Goal: Task Accomplishment & Management: Complete application form

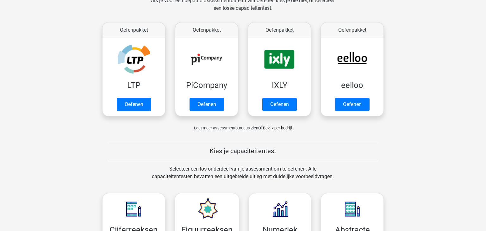
scroll to position [105, 0]
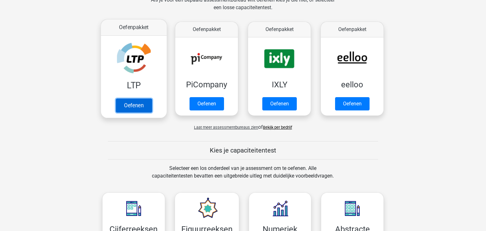
click at [129, 103] on link "Oefenen" at bounding box center [134, 105] width 36 height 14
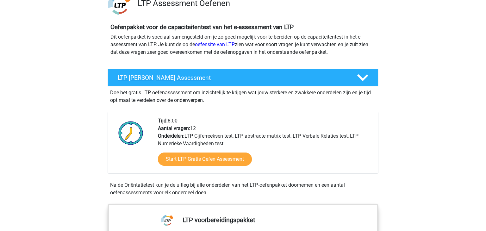
scroll to position [50, 0]
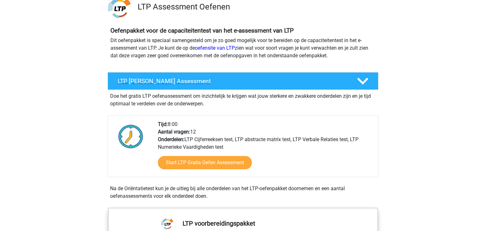
click at [204, 84] on h4 "LTP [PERSON_NAME] Assessment" at bounding box center [232, 81] width 229 height 7
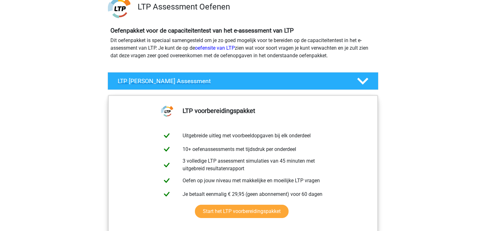
click at [204, 84] on h4 "LTP [PERSON_NAME] Assessment" at bounding box center [232, 81] width 229 height 7
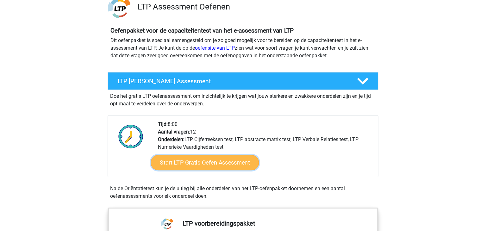
click at [217, 161] on link "Start LTP Gratis Oefen Assessment" at bounding box center [205, 162] width 108 height 15
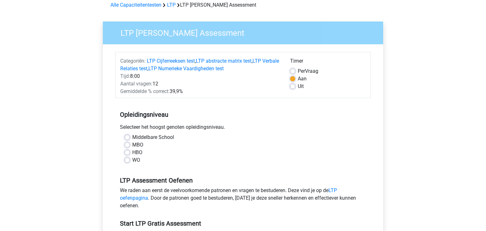
scroll to position [34, 0]
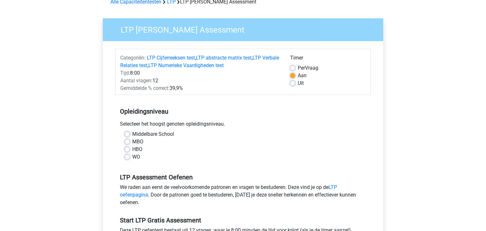
click at [132, 144] on label "MBO" at bounding box center [137, 142] width 11 height 8
click at [127, 144] on input "MBO" at bounding box center [127, 141] width 5 height 6
radio input "true"
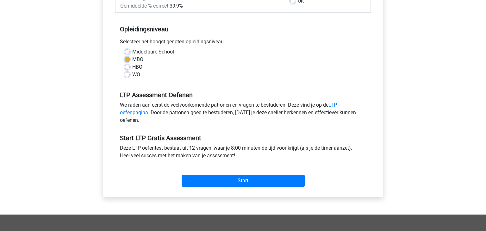
scroll to position [117, 0]
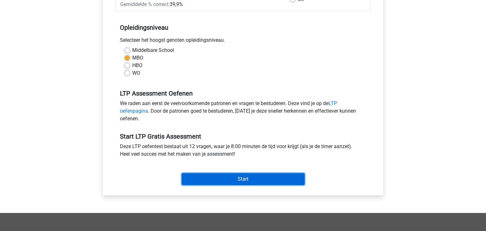
click at [219, 178] on input "Start" at bounding box center [243, 179] width 123 height 12
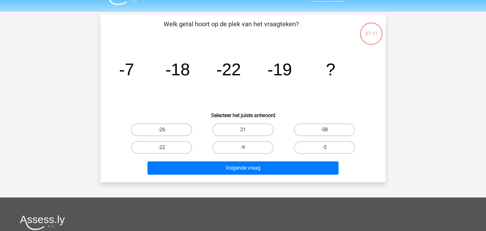
scroll to position [22, 0]
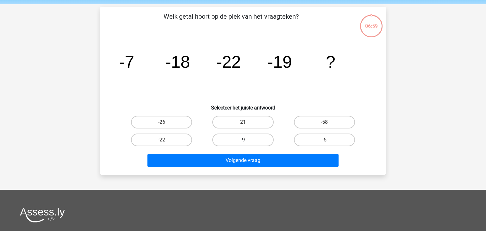
click at [232, 140] on label "-9" at bounding box center [243, 140] width 61 height 13
click at [243, 140] on input "-9" at bounding box center [245, 142] width 4 height 4
radio input "true"
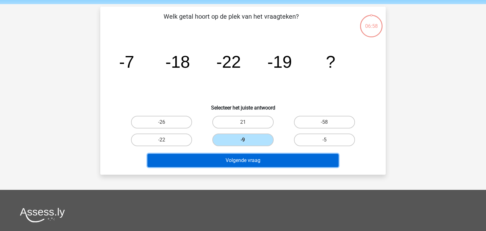
click at [244, 158] on button "Volgende vraag" at bounding box center [244, 160] width 192 height 13
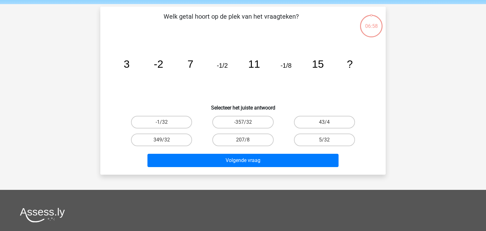
scroll to position [29, 0]
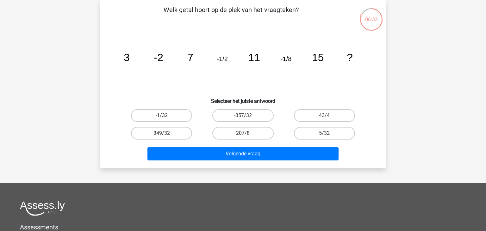
click at [158, 112] on label "-1/32" at bounding box center [161, 115] width 61 height 13
click at [162, 116] on input "-1/32" at bounding box center [164, 118] width 4 height 4
radio input "true"
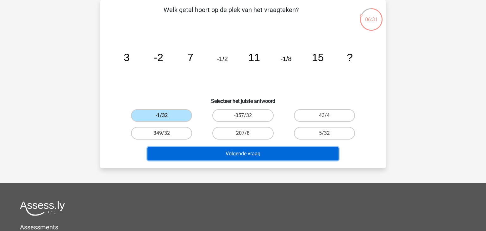
click at [219, 155] on button "Volgende vraag" at bounding box center [244, 153] width 192 height 13
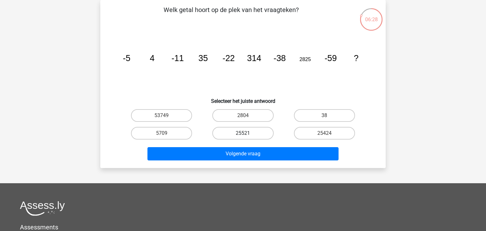
click at [257, 131] on label "25521" at bounding box center [243, 133] width 61 height 13
click at [247, 133] on input "25521" at bounding box center [245, 135] width 4 height 4
radio input "true"
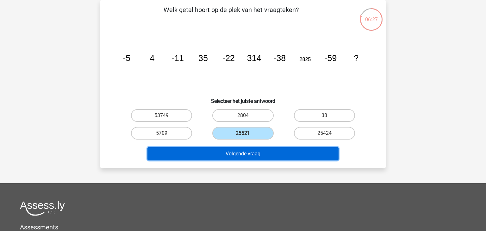
click at [256, 158] on button "Volgende vraag" at bounding box center [244, 153] width 192 height 13
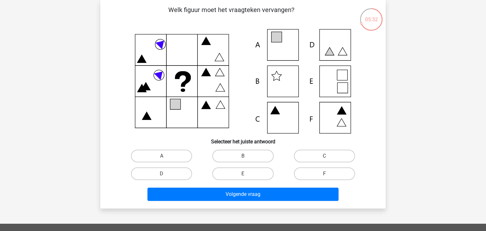
click at [295, 40] on icon at bounding box center [243, 81] width 255 height 105
click at [186, 154] on label "A" at bounding box center [161, 156] width 61 height 13
click at [166, 156] on input "A" at bounding box center [164, 158] width 4 height 4
radio input "true"
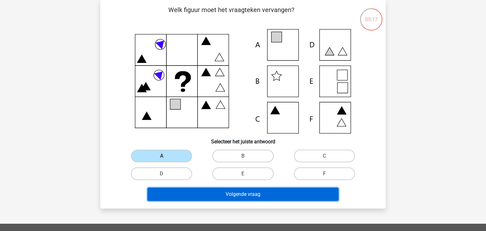
click at [245, 195] on button "Volgende vraag" at bounding box center [244, 194] width 192 height 13
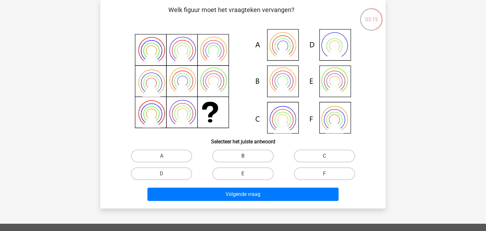
click at [259, 158] on label "B" at bounding box center [243, 156] width 61 height 13
click at [247, 158] on input "B" at bounding box center [245, 158] width 4 height 4
radio input "true"
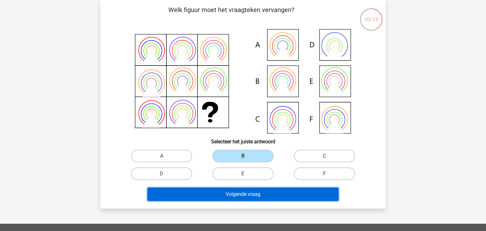
click at [303, 196] on button "Volgende vraag" at bounding box center [244, 194] width 192 height 13
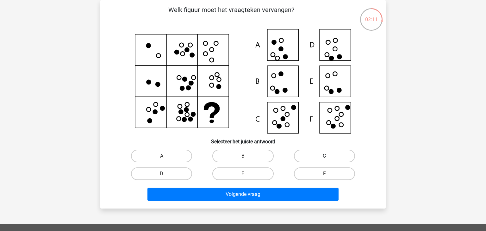
click at [324, 158] on label "C" at bounding box center [324, 156] width 61 height 13
click at [325, 158] on input "C" at bounding box center [327, 158] width 4 height 4
radio input "true"
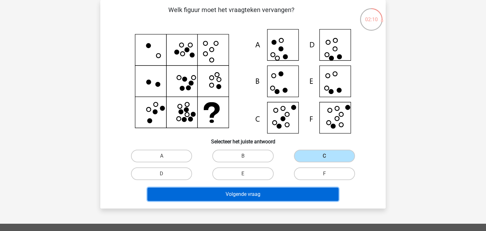
click at [263, 195] on button "Volgende vraag" at bounding box center [244, 194] width 192 height 13
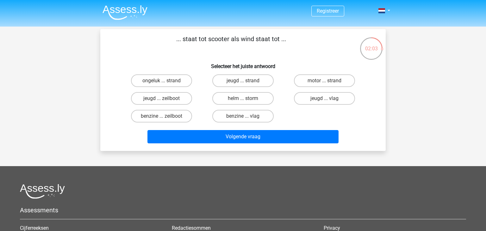
scroll to position [0, 0]
click at [173, 115] on label "benzine ... zeilboot" at bounding box center [161, 116] width 61 height 13
click at [166, 116] on input "benzine ... zeilboot" at bounding box center [164, 118] width 4 height 4
radio input "true"
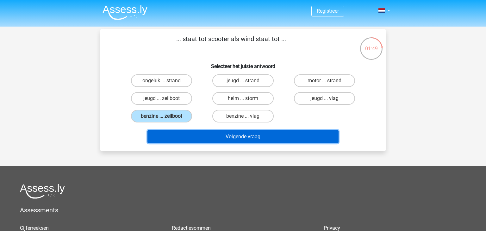
click at [253, 134] on button "Volgende vraag" at bounding box center [244, 136] width 192 height 13
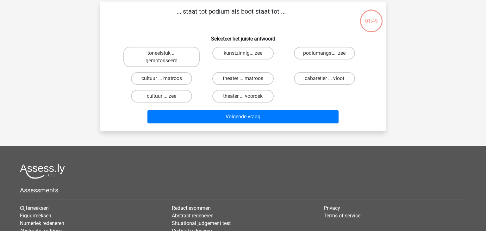
scroll to position [29, 0]
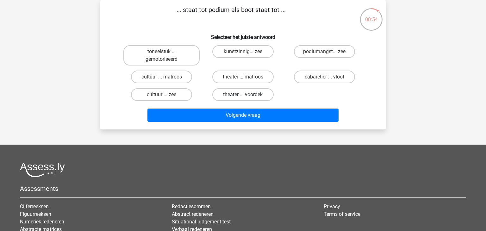
click at [242, 96] on label "theater ... voordek" at bounding box center [243, 94] width 61 height 13
click at [243, 96] on input "theater ... voordek" at bounding box center [245, 97] width 4 height 4
radio input "true"
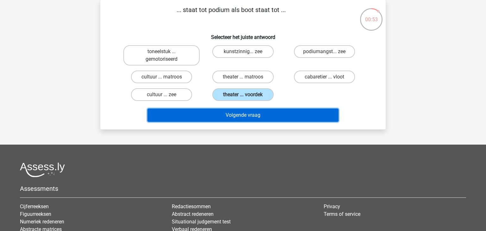
click at [258, 118] on button "Volgende vraag" at bounding box center [244, 115] width 192 height 13
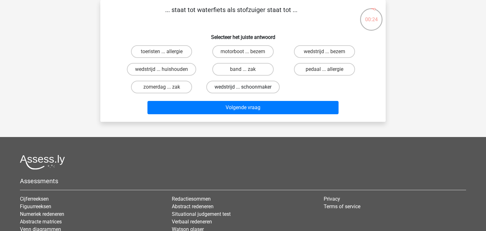
click at [238, 88] on label "wedstrijd ... schoonmaker" at bounding box center [242, 87] width 73 height 13
click at [243, 88] on input "wedstrijd ... schoonmaker" at bounding box center [245, 89] width 4 height 4
radio input "true"
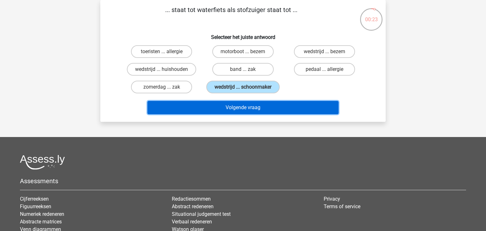
click at [242, 105] on button "Volgende vraag" at bounding box center [244, 107] width 192 height 13
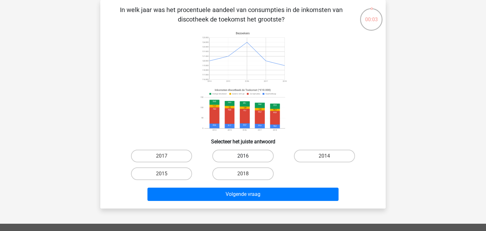
click at [247, 154] on label "2016" at bounding box center [243, 156] width 61 height 13
click at [247, 156] on input "2016" at bounding box center [245, 158] width 4 height 4
radio input "true"
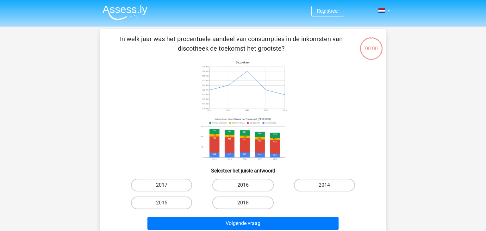
scroll to position [29, 0]
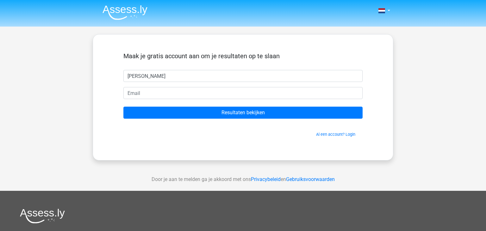
type input "philippe"
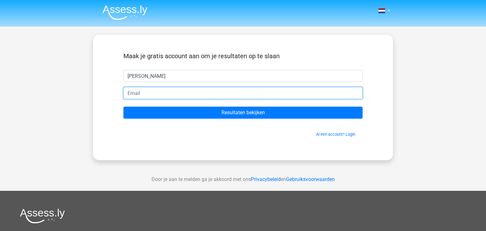
click at [236, 92] on input "email" at bounding box center [243, 93] width 239 height 12
type input "philippeburg42@gmail.com"
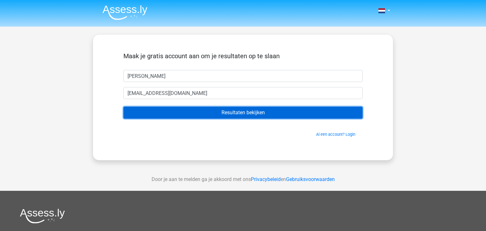
click at [222, 115] on input "Resultaten bekijken" at bounding box center [243, 113] width 239 height 12
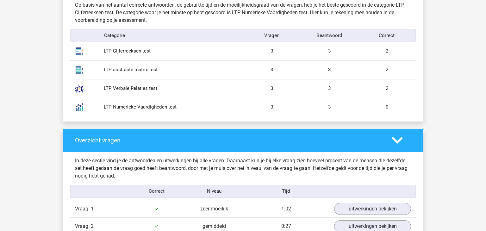
scroll to position [525, 0]
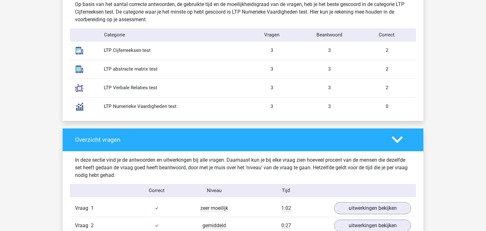
click at [327, 49] on div "3" at bounding box center [330, 50] width 58 height 7
click at [124, 50] on div "LTP Cijferreeksen test" at bounding box center [171, 50] width 144 height 7
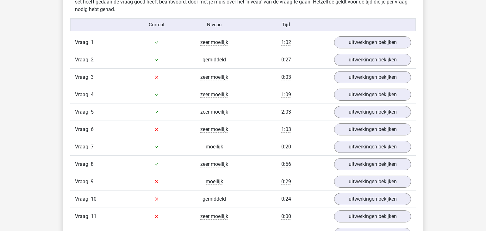
scroll to position [691, 0]
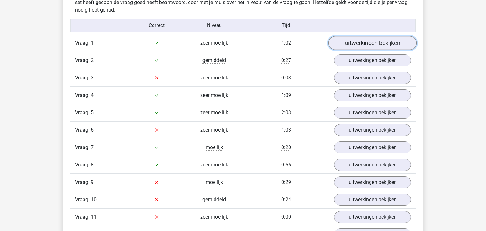
click at [347, 44] on link "uitwerkingen bekijken" at bounding box center [373, 43] width 88 height 14
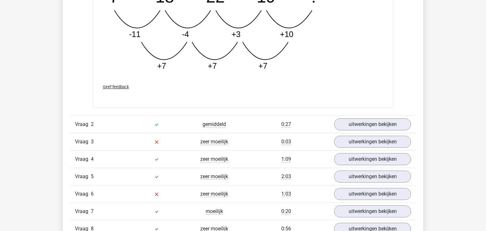
scroll to position [953, 0]
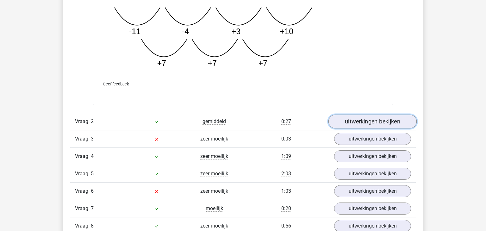
click at [345, 124] on link "uitwerkingen bekijken" at bounding box center [373, 122] width 88 height 14
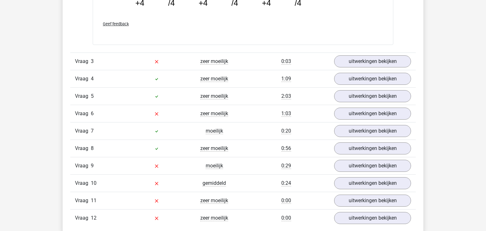
scroll to position [1339, 0]
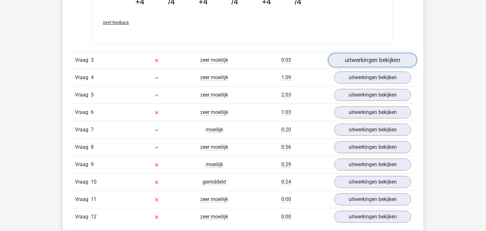
click at [383, 59] on link "uitwerkingen bekijken" at bounding box center [373, 60] width 88 height 14
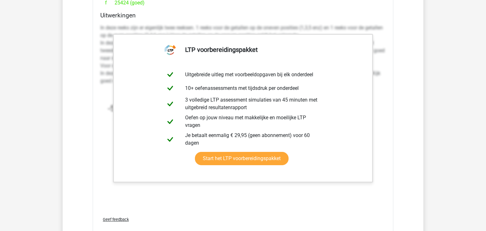
scroll to position [1537, 0]
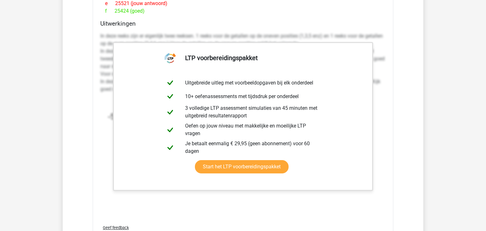
click at [314, 32] on p "In deze reeks zijn er eigenlijk twee reeksen. 1 reeks voor de getallen op de on…" at bounding box center [243, 62] width 286 height 61
click at [300, 30] on div "In deze reeks zijn er eigenlijk twee reeksen. 1 reeks voor de getallen op de on…" at bounding box center [243, 113] width 286 height 166
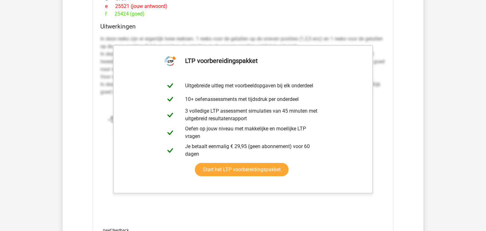
scroll to position [1536, 0]
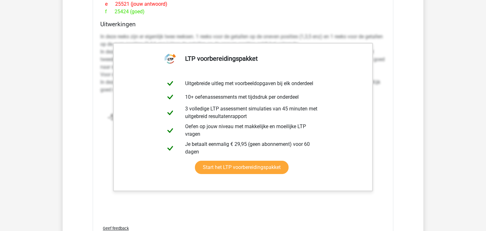
click at [296, 17] on div "Welk getal hoort op de plek van het vraagteken? image/svg+xml -5 4 -11 35 -22 3…" at bounding box center [243, 64] width 301 height 371
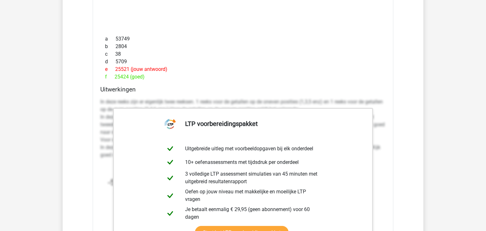
scroll to position [1469, 0]
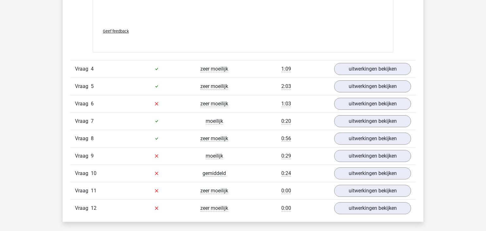
scroll to position [1734, 0]
click at [368, 74] on div "Vraag 4 zeer moeilijk 1:09 uitwerkingen bekijken" at bounding box center [243, 68] width 346 height 17
click at [375, 68] on link "uitwerkingen bekijken" at bounding box center [373, 69] width 88 height 14
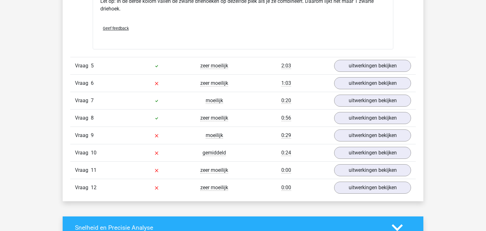
scroll to position [2029, 0]
click at [359, 79] on link "uitwerkingen bekijken" at bounding box center [373, 83] width 88 height 14
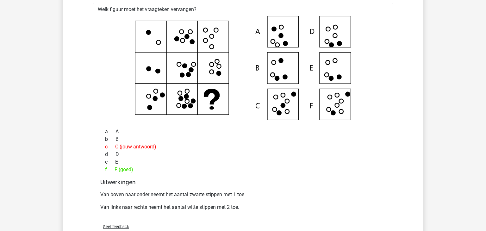
scroll to position [2125, 0]
